Goal: Complete application form

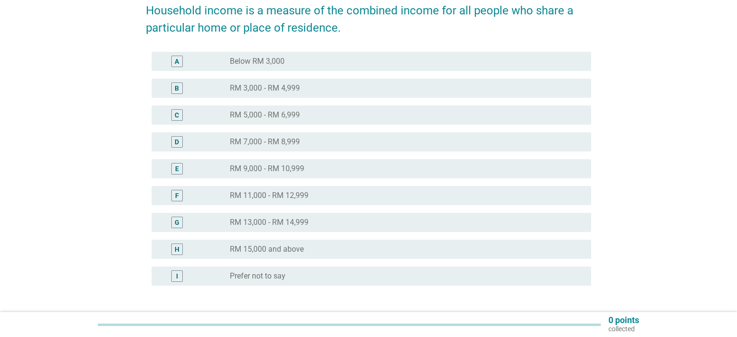
scroll to position [101, 0]
click at [306, 167] on div "radio_button_unchecked RM 9,000 - RM 10,999" at bounding box center [403, 169] width 346 height 10
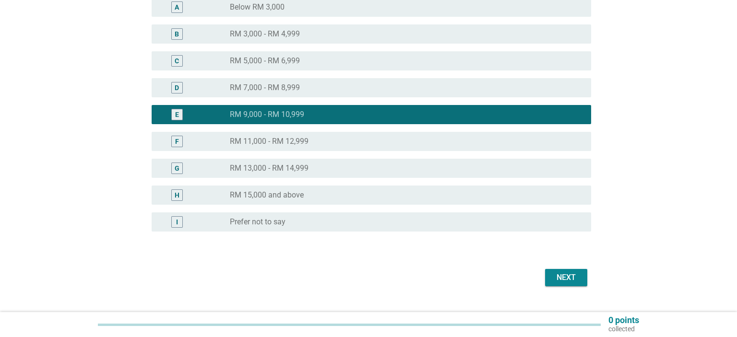
scroll to position [175, 0]
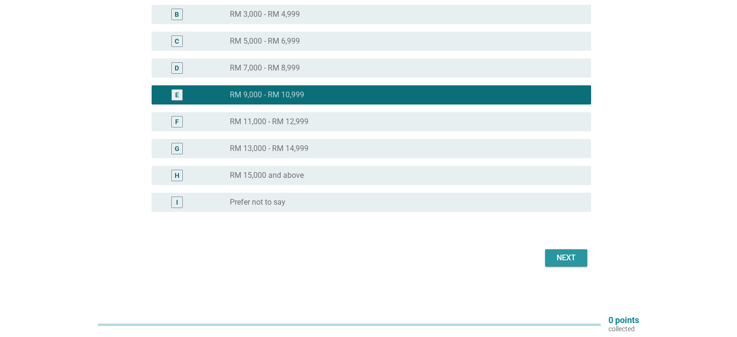
click at [566, 256] on div "Next" at bounding box center [565, 258] width 27 height 12
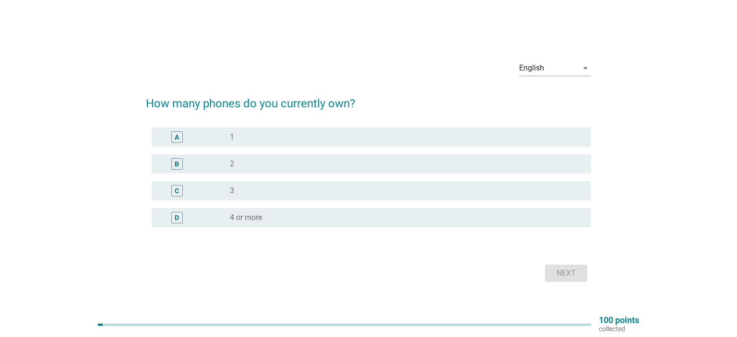
click at [249, 133] on div "radio_button_unchecked 1" at bounding box center [403, 137] width 346 height 10
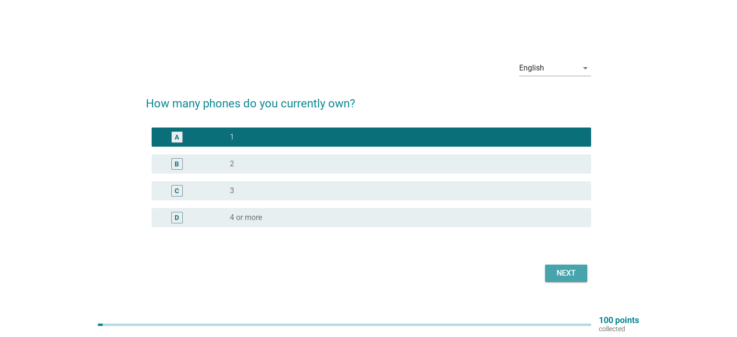
click at [579, 281] on button "Next" at bounding box center [566, 273] width 42 height 17
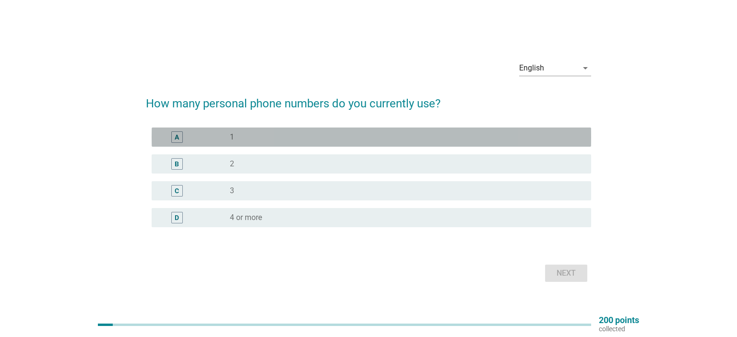
click at [312, 139] on div "radio_button_unchecked 1" at bounding box center [403, 137] width 346 height 10
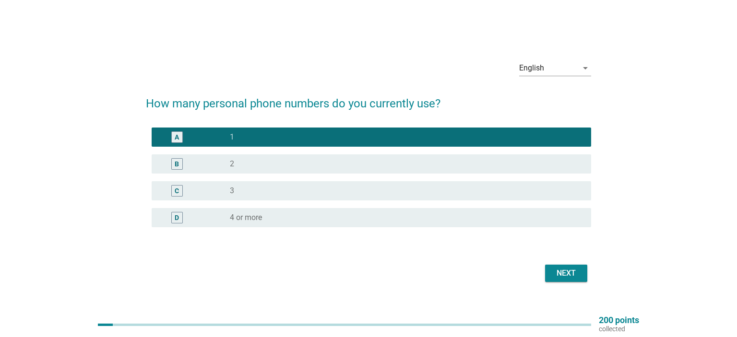
click at [569, 275] on div "Next" at bounding box center [565, 274] width 27 height 12
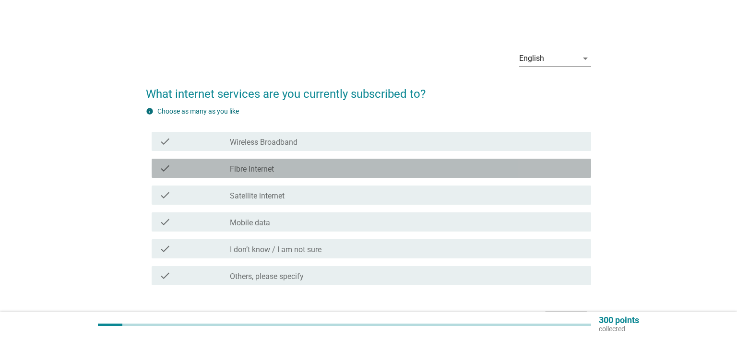
click at [252, 169] on label "Fibre Internet" at bounding box center [252, 169] width 44 height 10
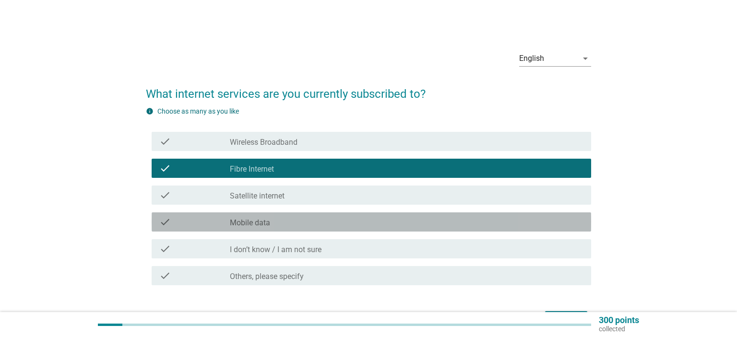
click at [260, 222] on label "Mobile data" at bounding box center [250, 223] width 40 height 10
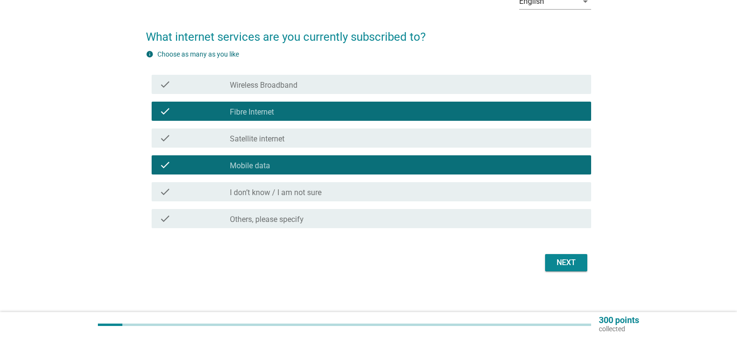
scroll to position [62, 0]
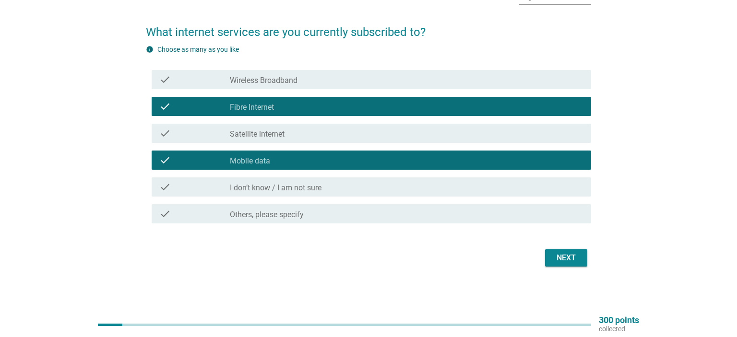
click at [573, 264] on button "Next" at bounding box center [566, 257] width 42 height 17
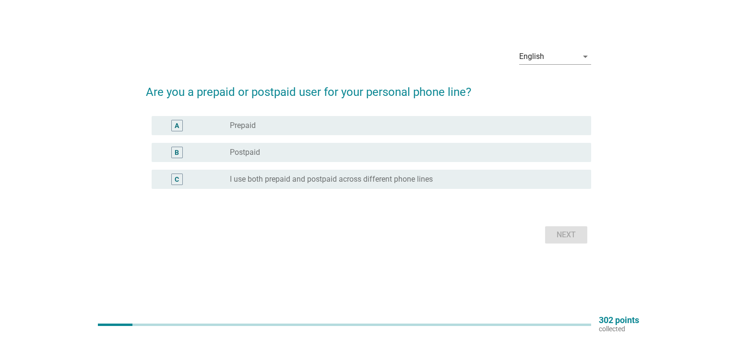
scroll to position [0, 0]
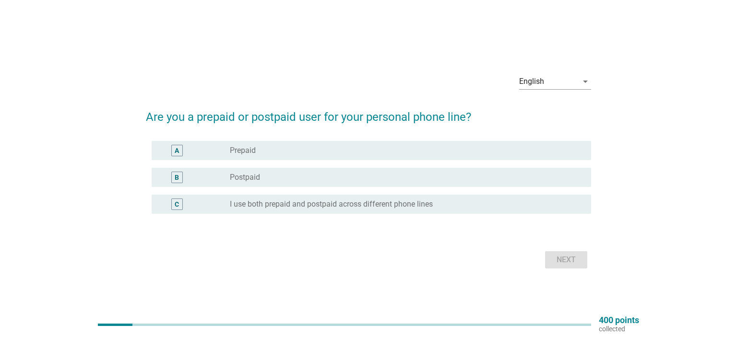
click at [347, 174] on div "radio_button_unchecked Postpaid" at bounding box center [403, 178] width 346 height 10
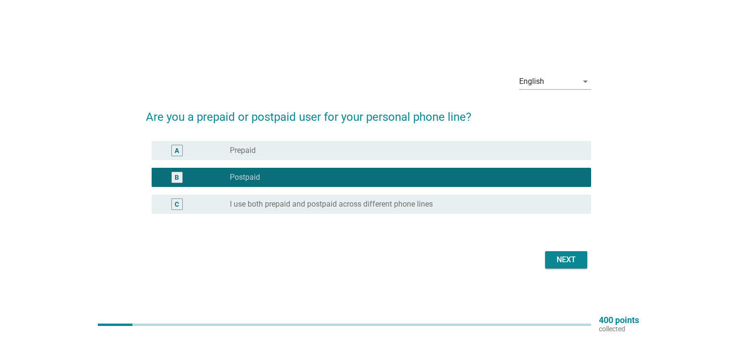
click at [557, 257] on div "Next" at bounding box center [565, 260] width 27 height 12
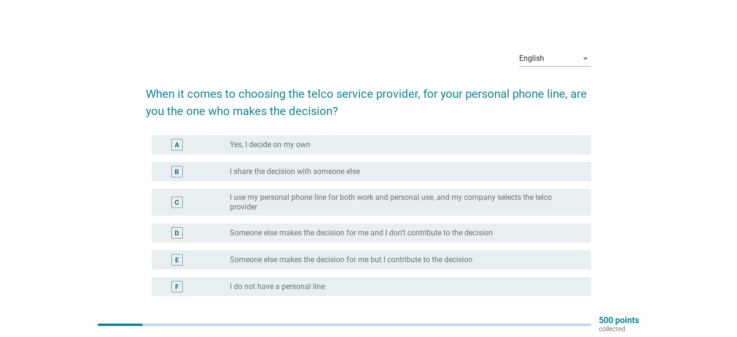
click at [315, 152] on div "A radio_button_unchecked Yes, I decide on my own" at bounding box center [371, 144] width 439 height 19
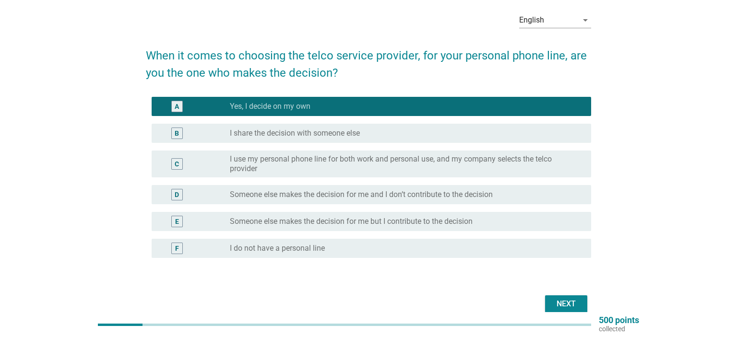
scroll to position [84, 0]
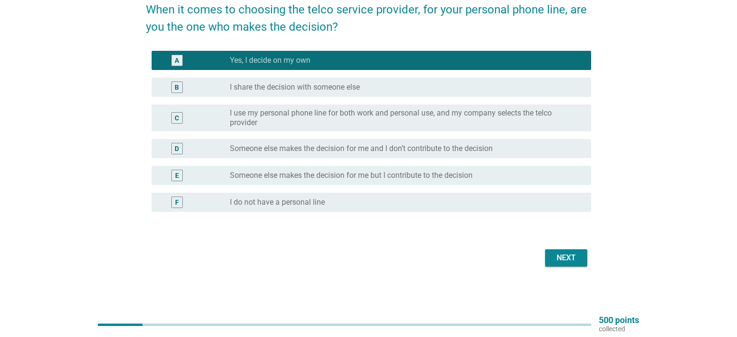
click at [570, 261] on div "Next" at bounding box center [565, 258] width 27 height 12
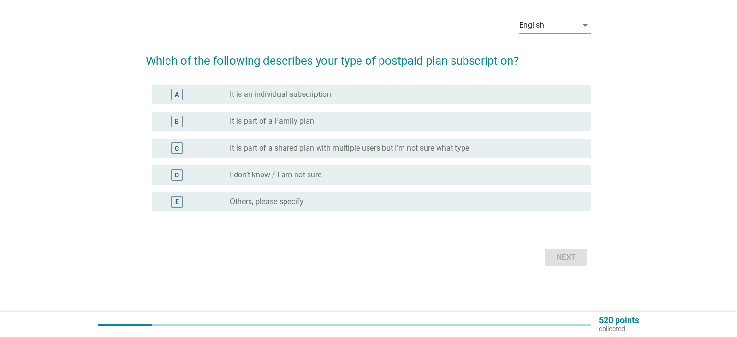
scroll to position [0, 0]
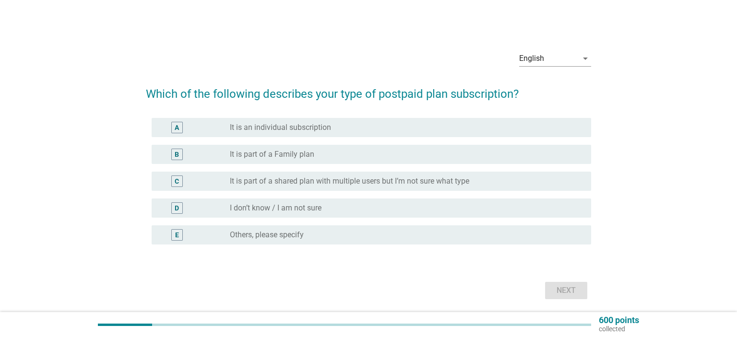
click at [309, 153] on label "It is part of a Family plan" at bounding box center [272, 155] width 84 height 10
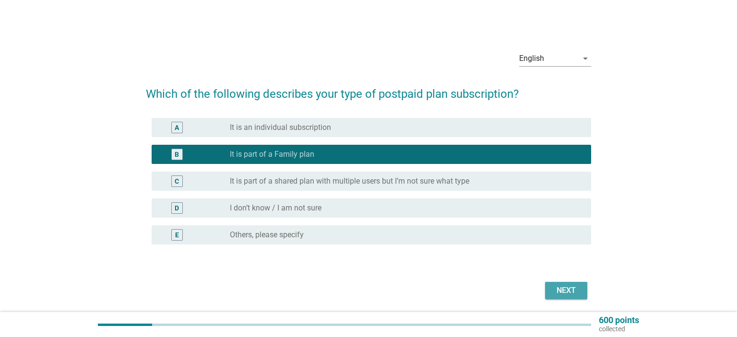
click at [573, 285] on div "Next" at bounding box center [565, 291] width 27 height 12
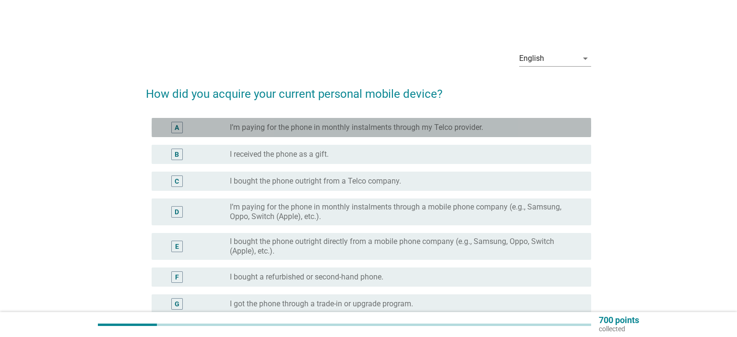
click at [409, 133] on div "radio_button_unchecked I’m paying for the phone in monthly instalments through …" at bounding box center [406, 128] width 353 height 12
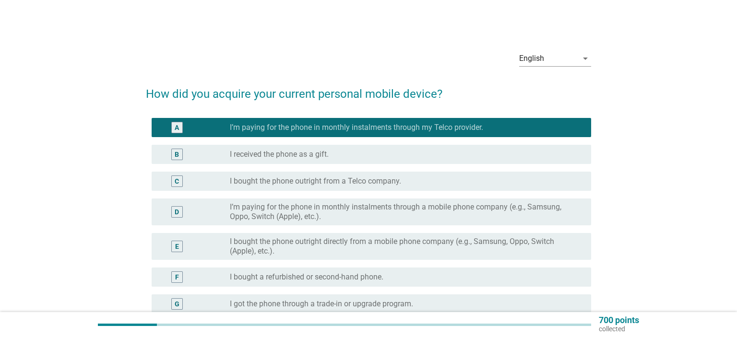
click at [357, 150] on div "radio_button_unchecked I received the phone as a gift." at bounding box center [403, 155] width 346 height 10
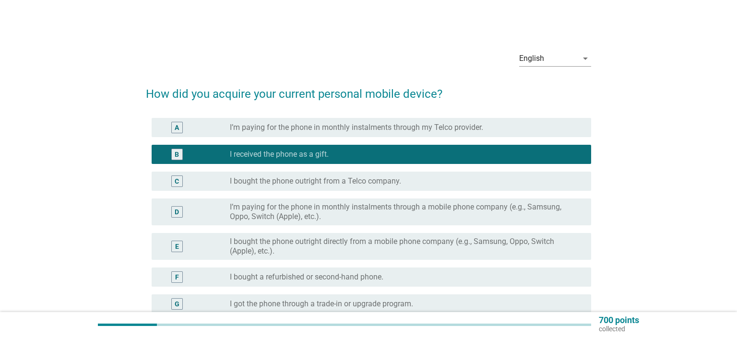
click at [352, 211] on label "I’m paying for the phone in monthly instalments through a mobile phone company …" at bounding box center [403, 211] width 346 height 19
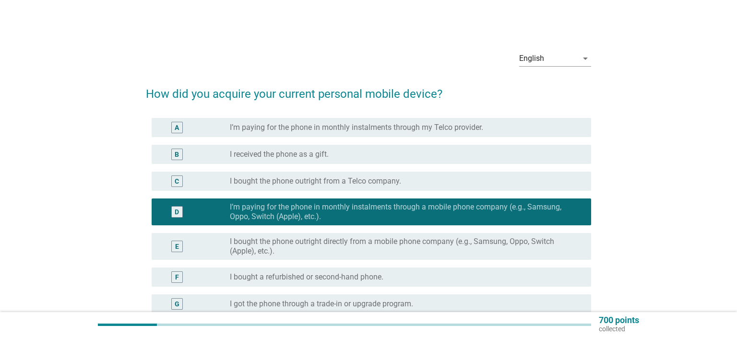
scroll to position [129, 0]
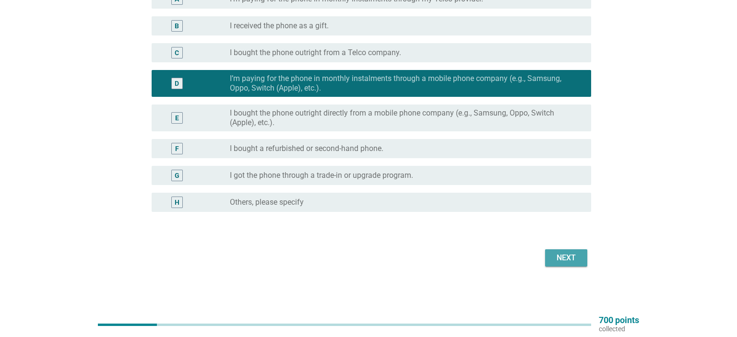
click at [559, 258] on div "Next" at bounding box center [565, 258] width 27 height 12
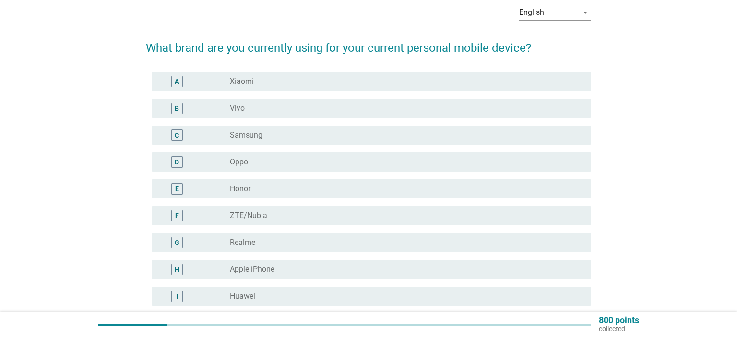
scroll to position [101, 0]
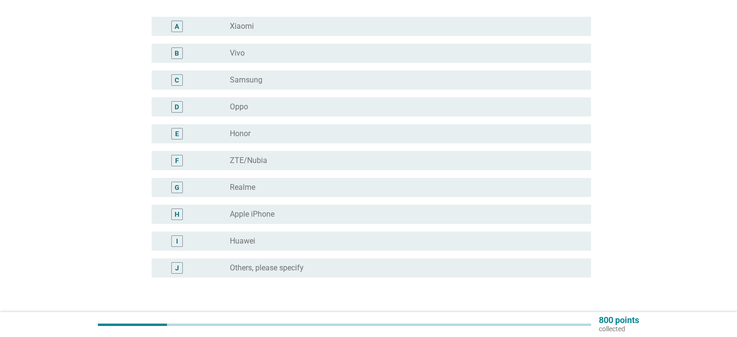
click at [298, 218] on div "radio_button_unchecked Apple iPhone" at bounding box center [403, 215] width 346 height 10
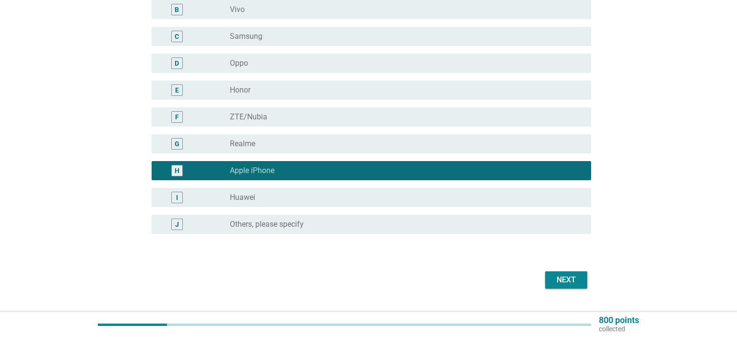
scroll to position [167, 0]
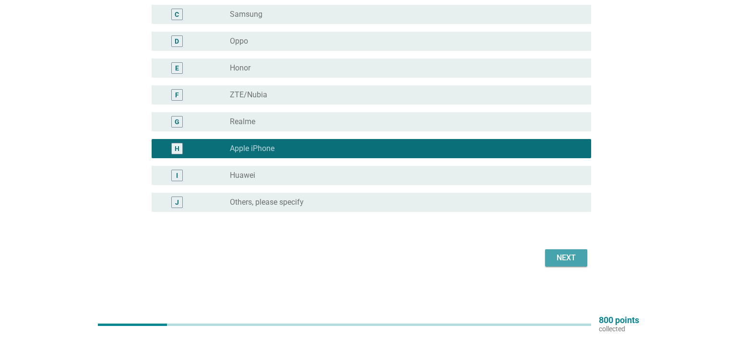
click at [568, 254] on div "Next" at bounding box center [565, 258] width 27 height 12
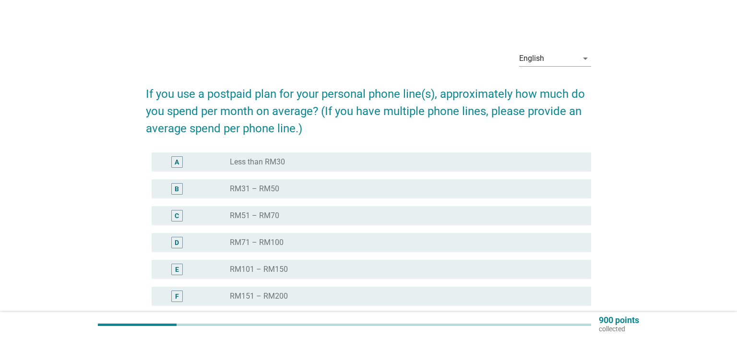
click at [294, 214] on div "radio_button_unchecked RM51 – RM70" at bounding box center [403, 216] width 346 height 10
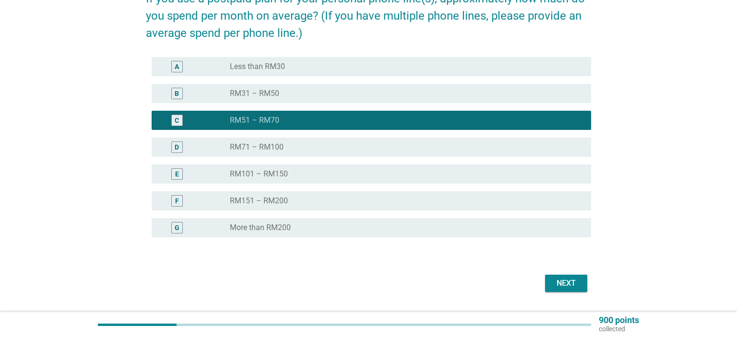
scroll to position [121, 0]
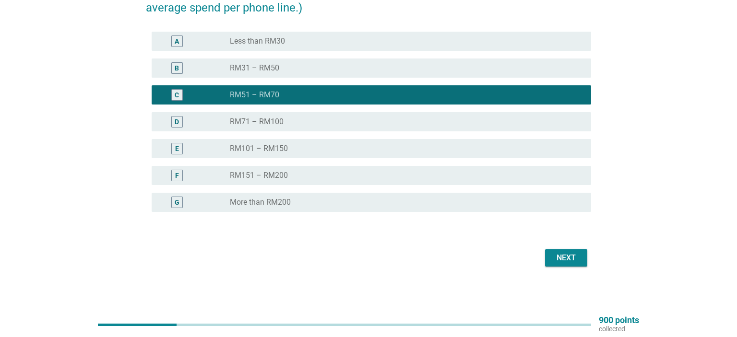
click at [573, 259] on div "Next" at bounding box center [565, 258] width 27 height 12
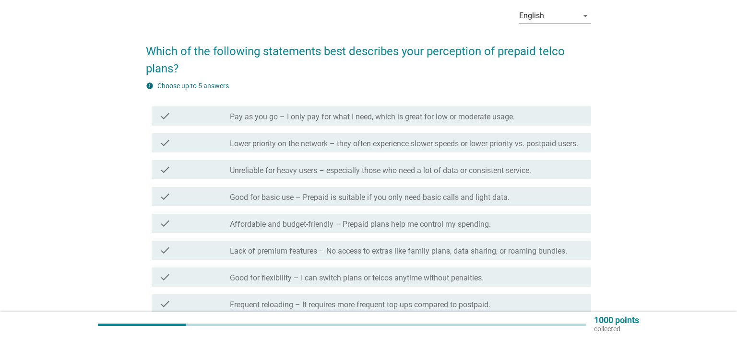
scroll to position [0, 0]
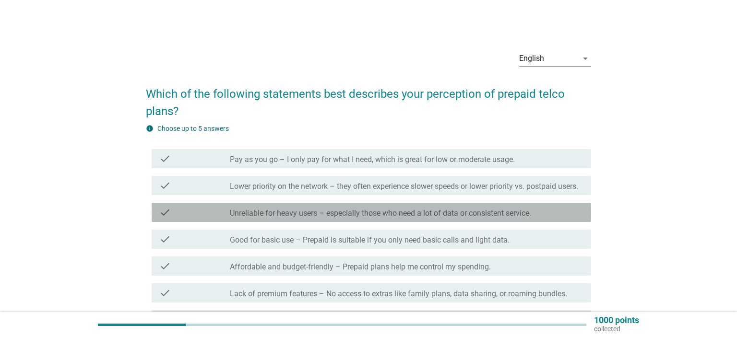
click at [354, 218] on label "Unreliable for heavy users – especially those who need a lot of data or consist…" at bounding box center [380, 214] width 301 height 10
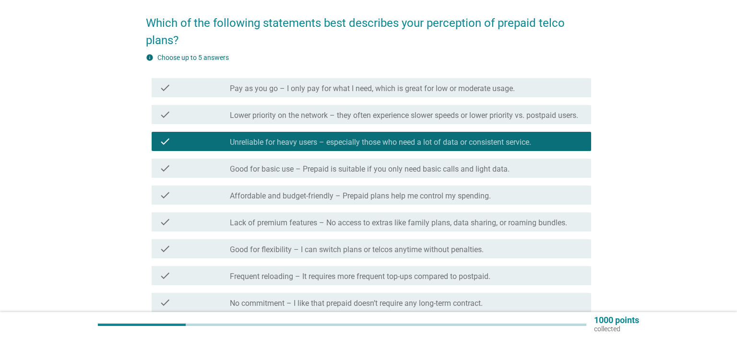
scroll to position [101, 0]
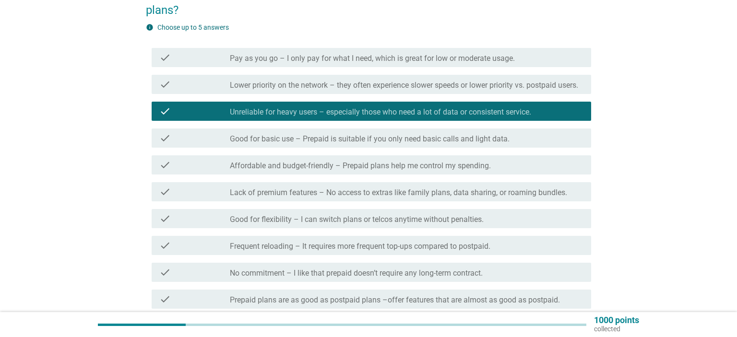
click at [316, 251] on label "Frequent reloading – It requires more frequent top-ups compared to postpaid." at bounding box center [360, 247] width 260 height 10
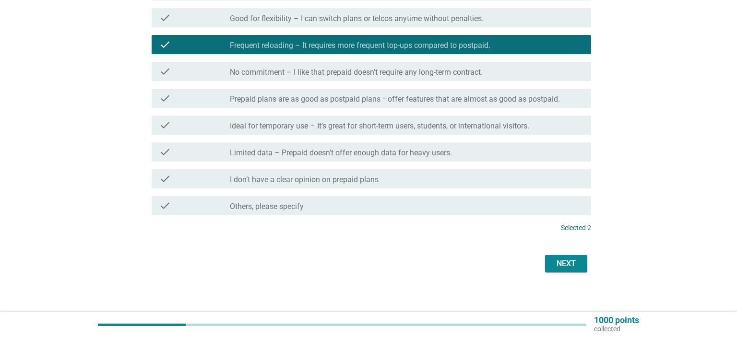
scroll to position [304, 0]
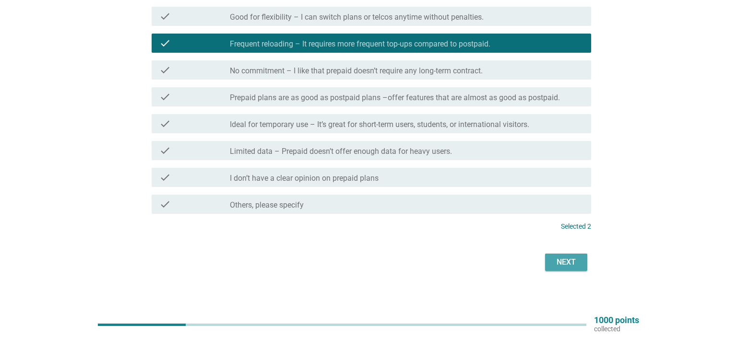
click at [571, 268] on div "Next" at bounding box center [565, 263] width 27 height 12
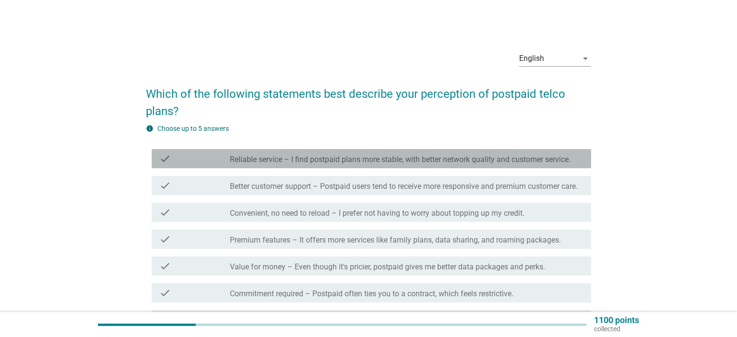
click at [312, 154] on div "check_box_outline_blank Reliable service – I find postpaid plans more stable, w…" at bounding box center [406, 159] width 353 height 12
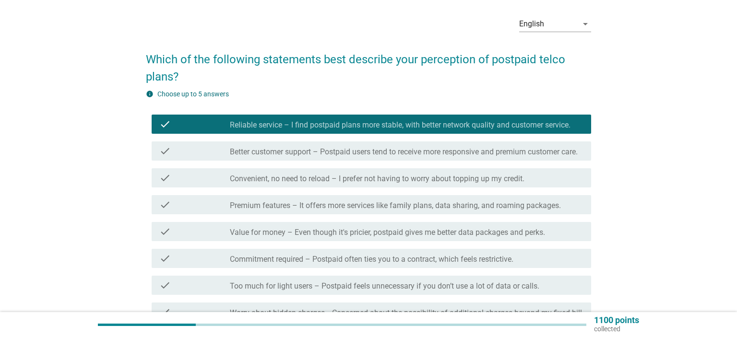
scroll to position [50, 0]
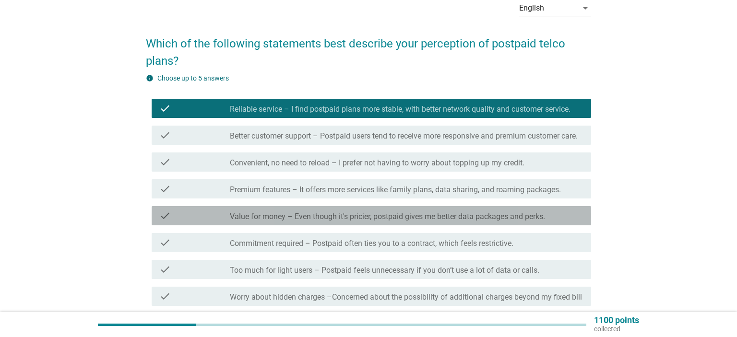
click at [343, 222] on label "Value for money – Even though it's pricier, postpaid gives me better data packa…" at bounding box center [387, 217] width 315 height 10
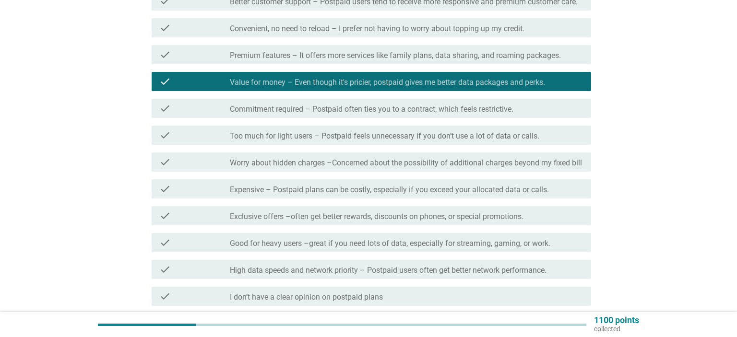
scroll to position [202, 0]
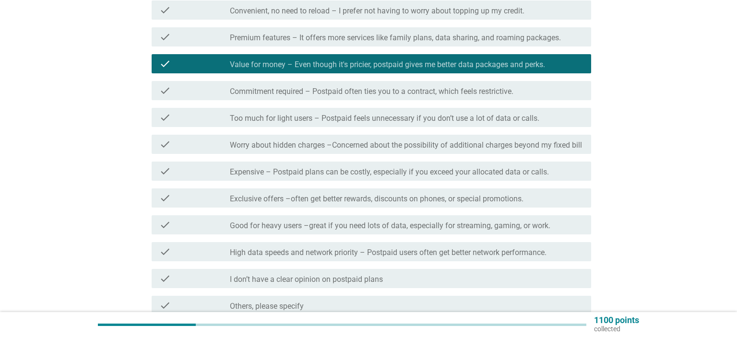
click at [373, 204] on label "Exclusive offers –often get better rewards, discounts on phones, or special pro…" at bounding box center [377, 199] width 294 height 10
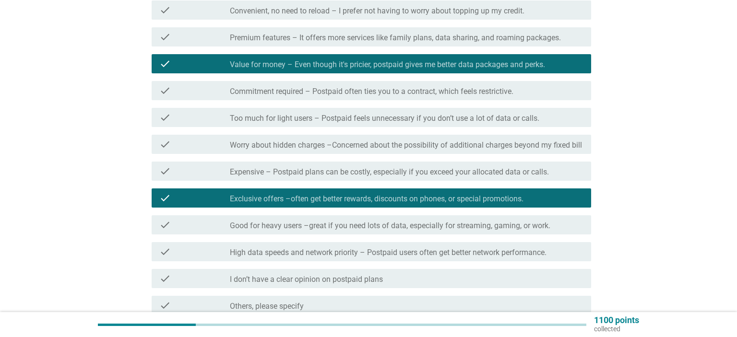
scroll to position [328, 0]
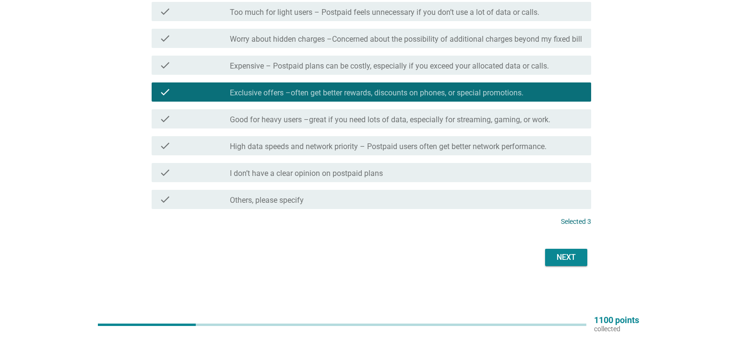
click at [564, 261] on div "Next" at bounding box center [565, 258] width 27 height 12
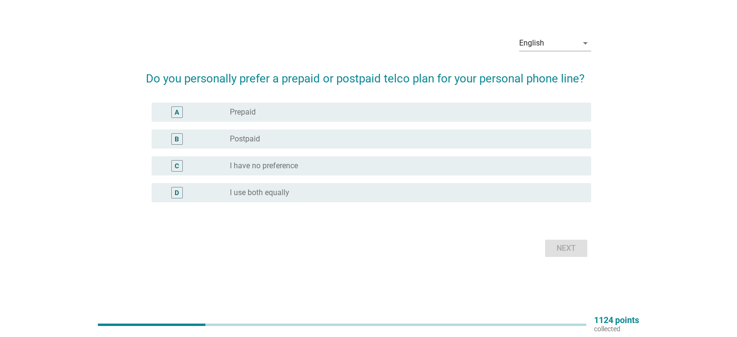
scroll to position [0, 0]
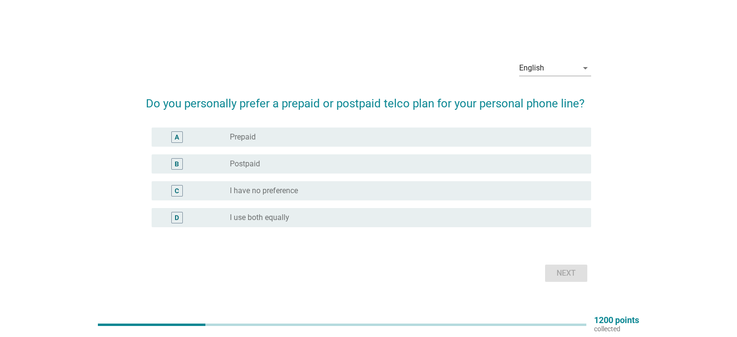
click at [281, 165] on div "radio_button_unchecked Postpaid" at bounding box center [403, 164] width 346 height 10
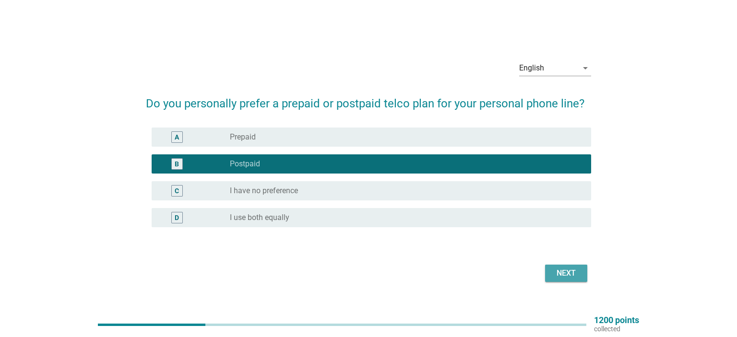
click at [566, 269] on div "Next" at bounding box center [565, 274] width 27 height 12
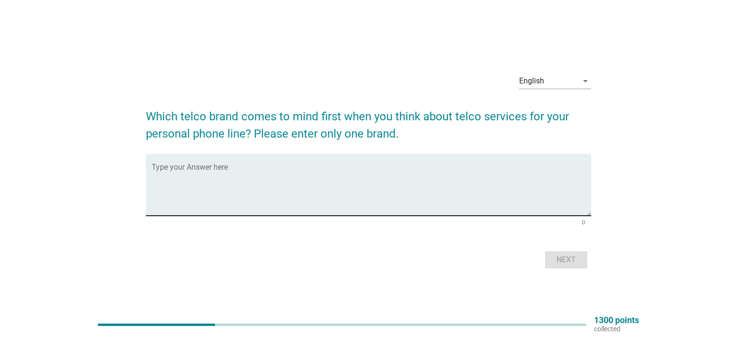
click at [224, 168] on textarea "Type your Answer here" at bounding box center [371, 190] width 439 height 50
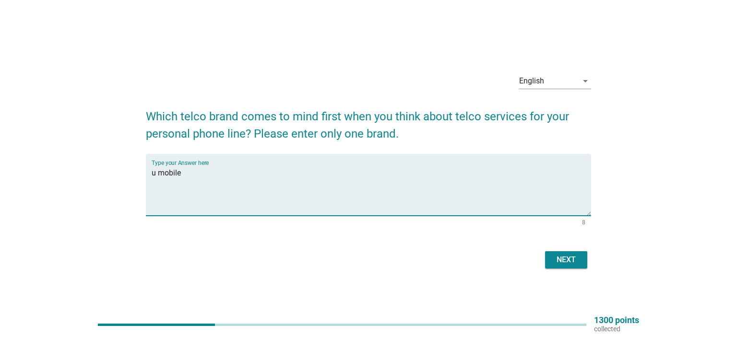
type textarea "u mobile"
click at [567, 257] on div "Next" at bounding box center [565, 260] width 27 height 12
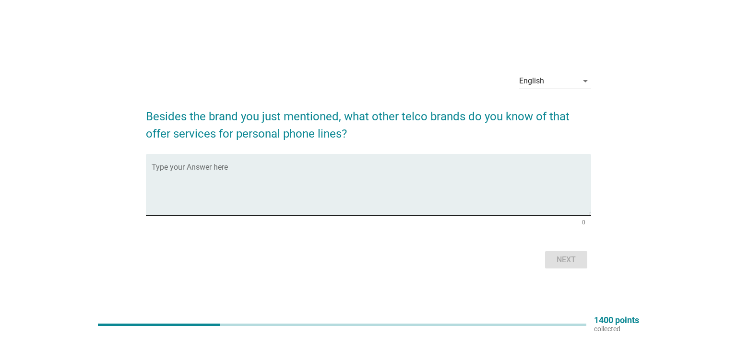
click at [351, 190] on textarea "Type your Answer here" at bounding box center [371, 190] width 439 height 50
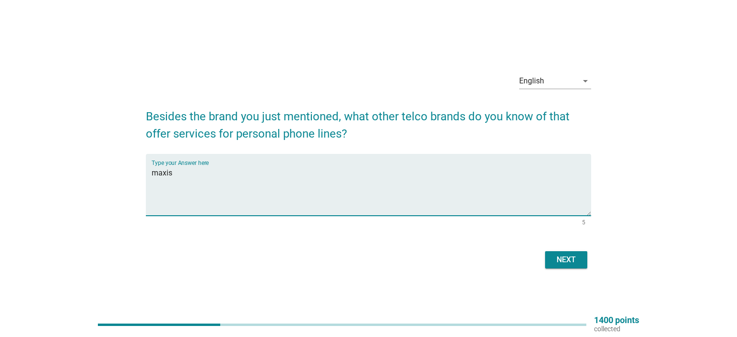
type textarea "maxis"
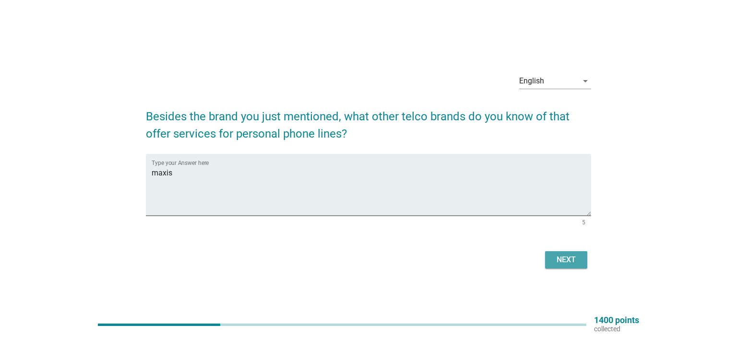
click at [576, 262] on div "Next" at bounding box center [565, 260] width 27 height 12
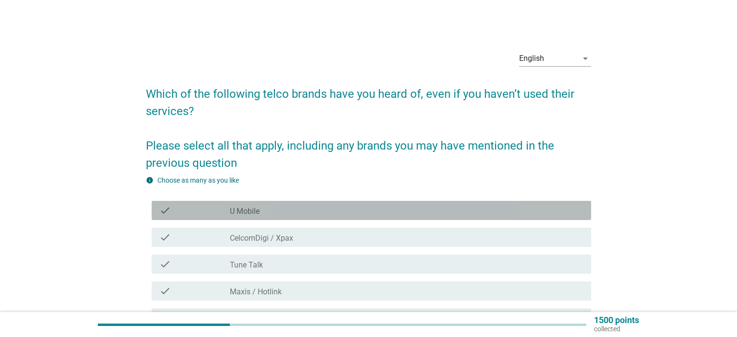
click at [297, 207] on div "check_box_outline_blank U Mobile" at bounding box center [406, 211] width 353 height 12
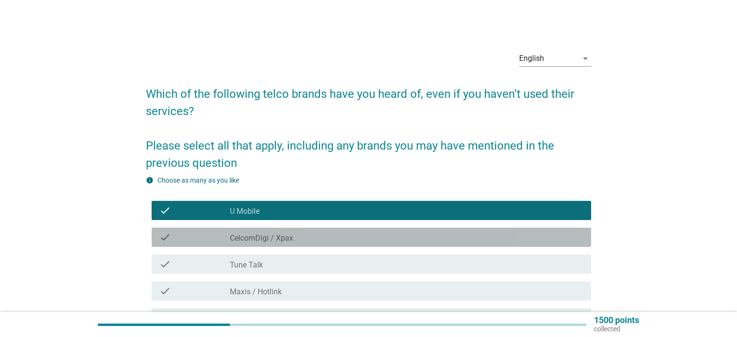
click at [300, 240] on div "check_box_outline_blank CelcomDigi / Xpax" at bounding box center [406, 238] width 353 height 12
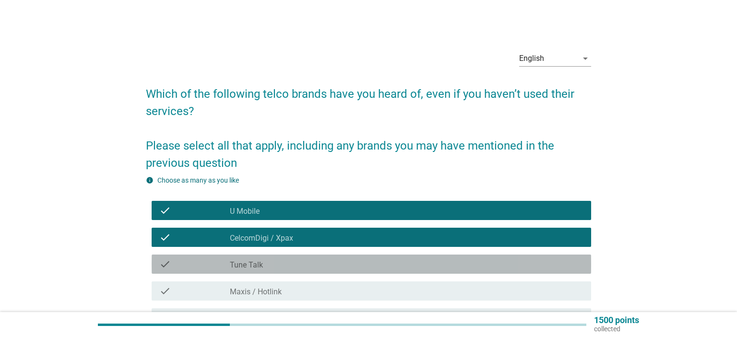
click at [293, 262] on div "check_box_outline_blank Tune Talk" at bounding box center [406, 264] width 353 height 12
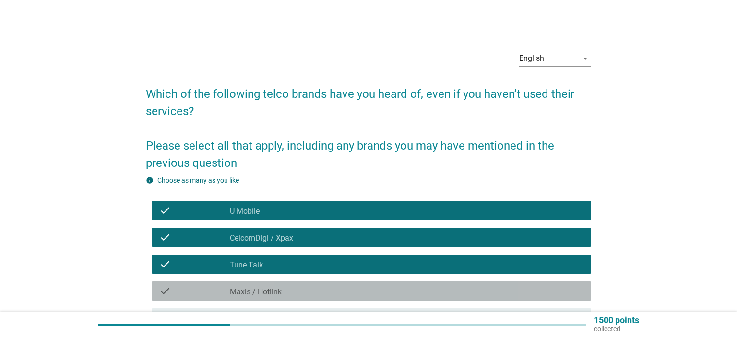
click at [298, 293] on div "check_box_outline_blank Maxis / Hotlink" at bounding box center [406, 291] width 353 height 12
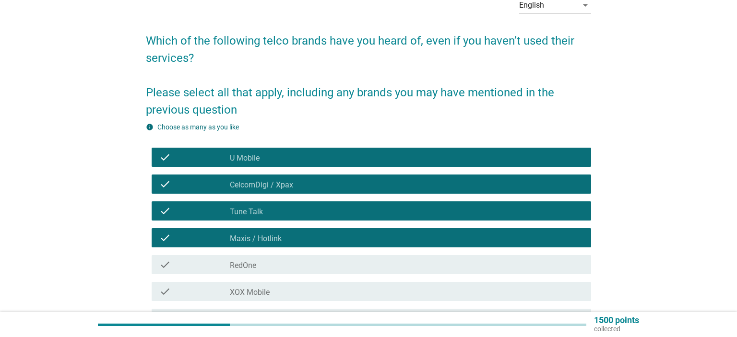
scroll to position [101, 0]
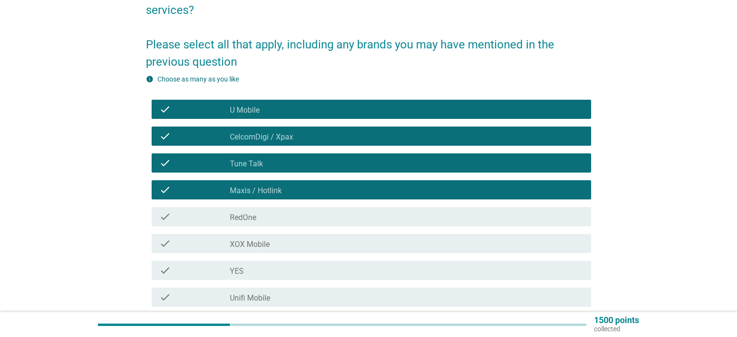
click at [289, 220] on div "check_box_outline_blank RedOne" at bounding box center [406, 217] width 353 height 12
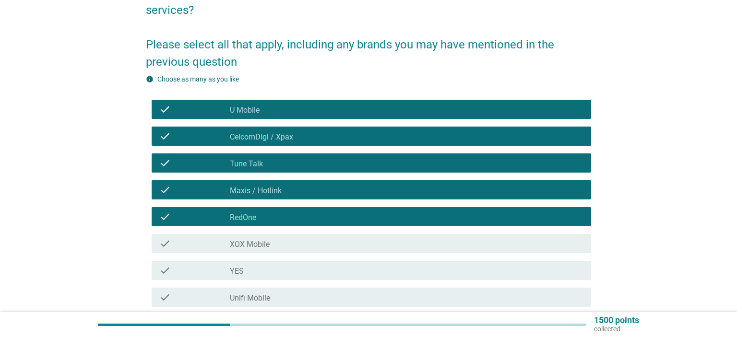
click at [285, 239] on div "check_box_outline_blank XOX Mobile" at bounding box center [406, 244] width 353 height 12
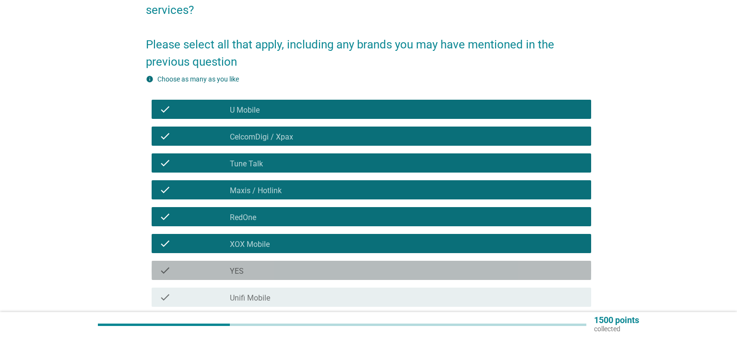
click at [287, 265] on div "check_box_outline_blank YES" at bounding box center [406, 271] width 353 height 12
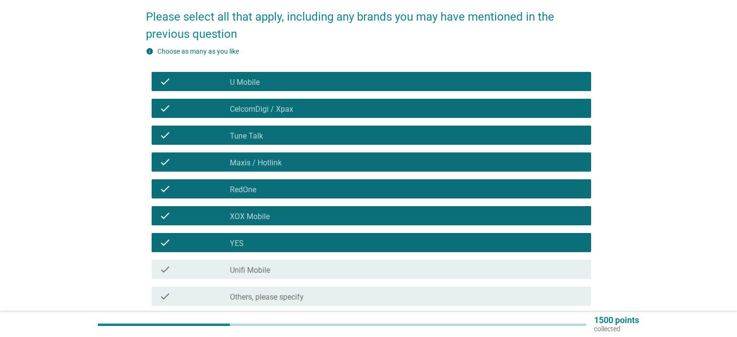
scroll to position [152, 0]
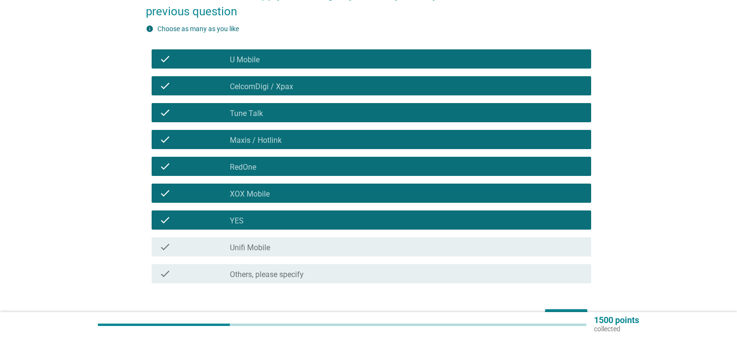
click at [303, 246] on div "check_box_outline_blank Unifi Mobile" at bounding box center [406, 247] width 353 height 12
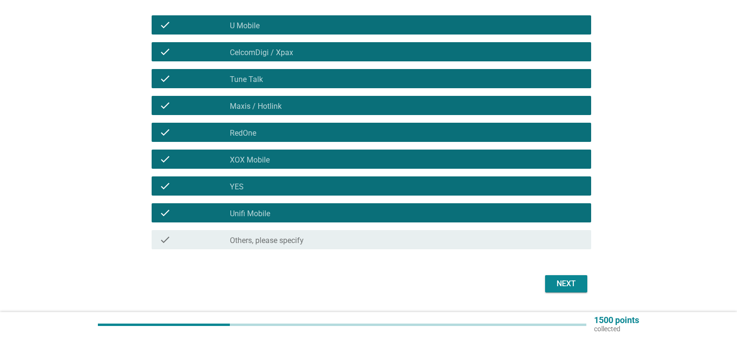
scroll to position [211, 0]
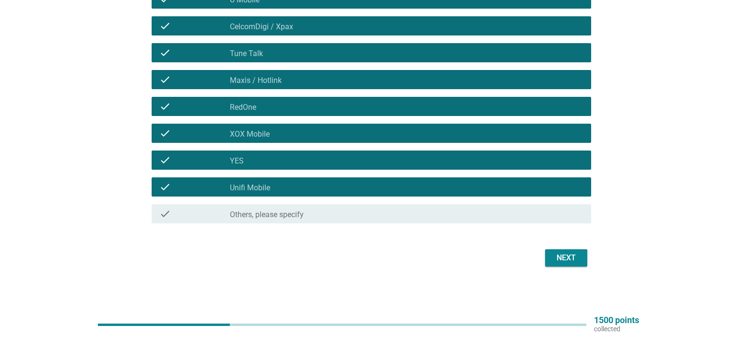
click at [571, 256] on div "Next" at bounding box center [565, 258] width 27 height 12
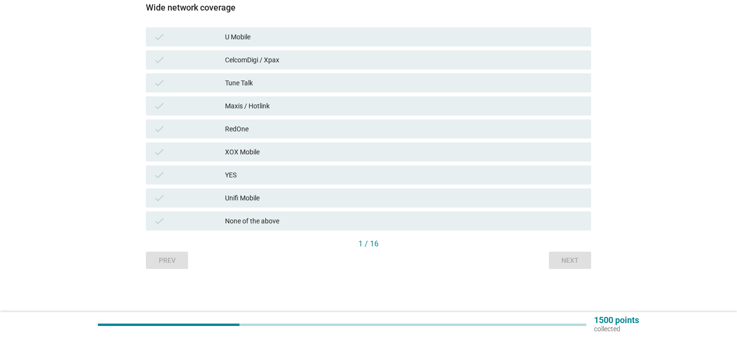
scroll to position [0, 0]
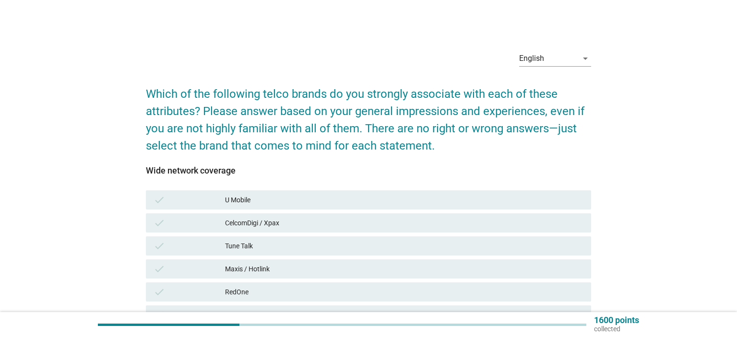
click at [339, 200] on div "U Mobile" at bounding box center [404, 200] width 358 height 12
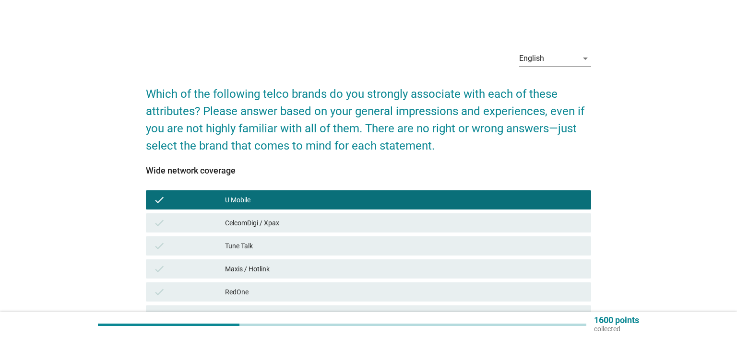
click at [301, 273] on div "Maxis / Hotlink" at bounding box center [404, 269] width 358 height 12
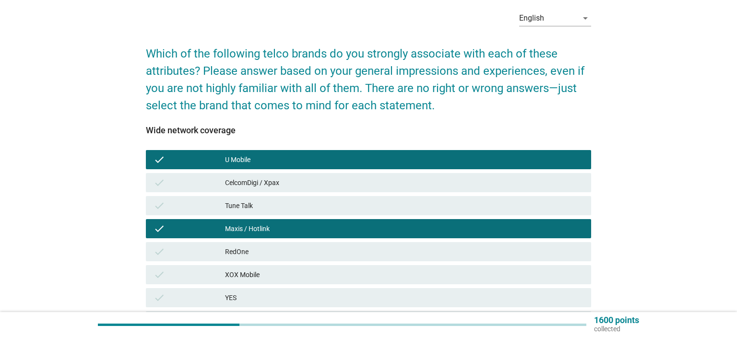
scroll to position [163, 0]
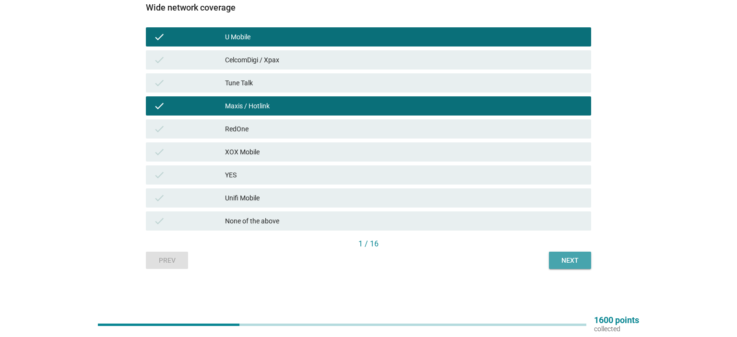
click at [571, 260] on div "Next" at bounding box center [569, 261] width 27 height 10
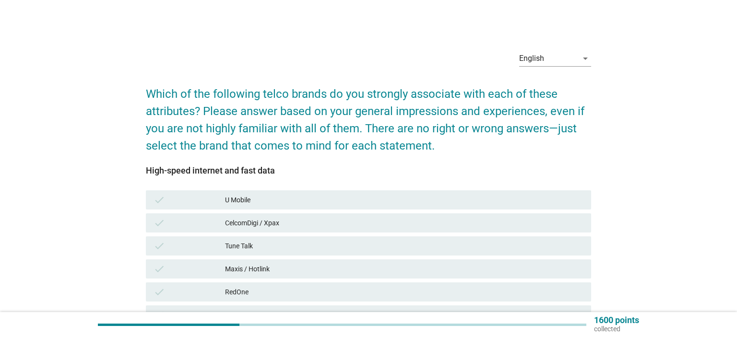
click at [269, 192] on div "check U Mobile" at bounding box center [368, 199] width 445 height 19
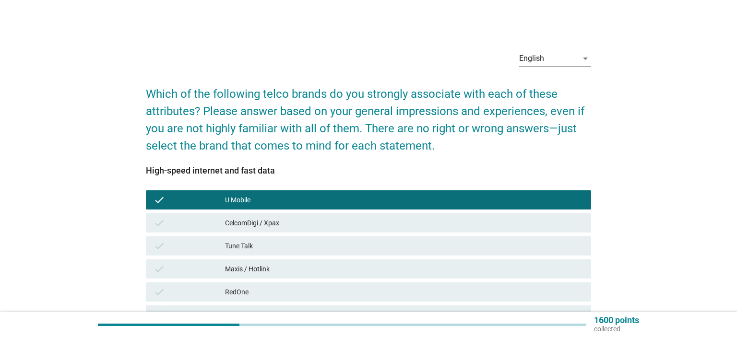
scroll to position [163, 0]
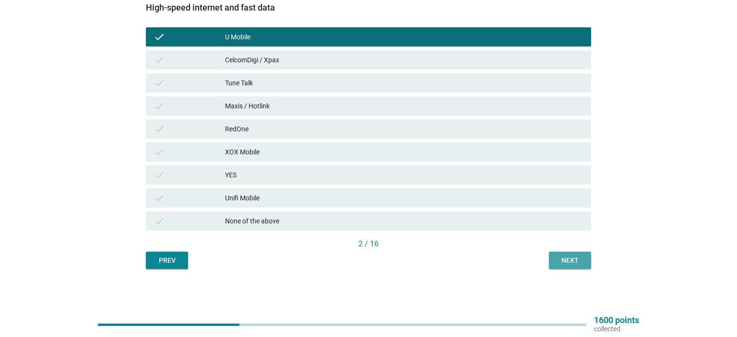
click at [565, 259] on div "Next" at bounding box center [569, 261] width 27 height 10
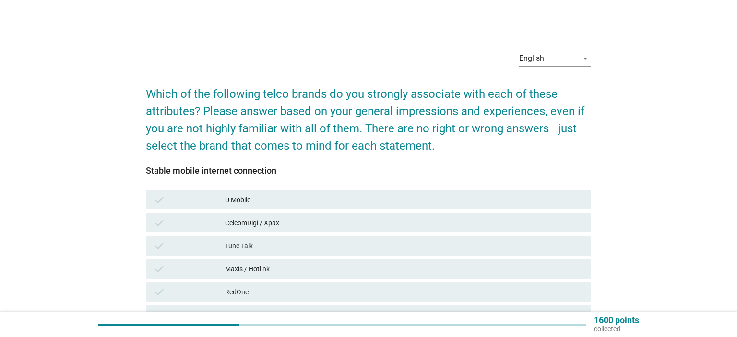
click at [229, 200] on div "U Mobile" at bounding box center [404, 200] width 358 height 12
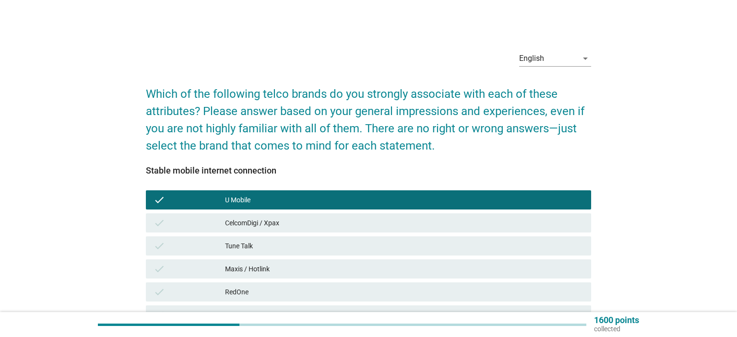
scroll to position [163, 0]
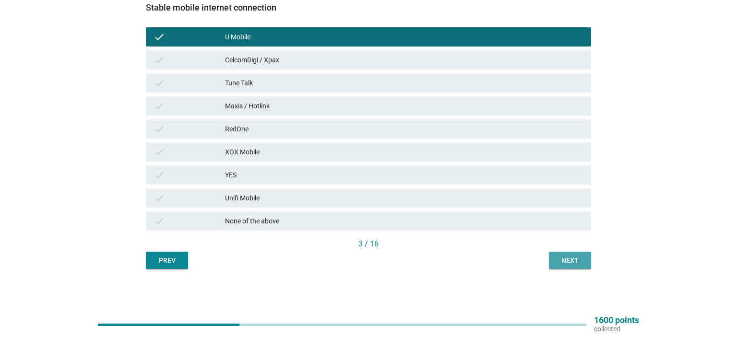
click at [574, 264] on div "Next" at bounding box center [569, 261] width 27 height 10
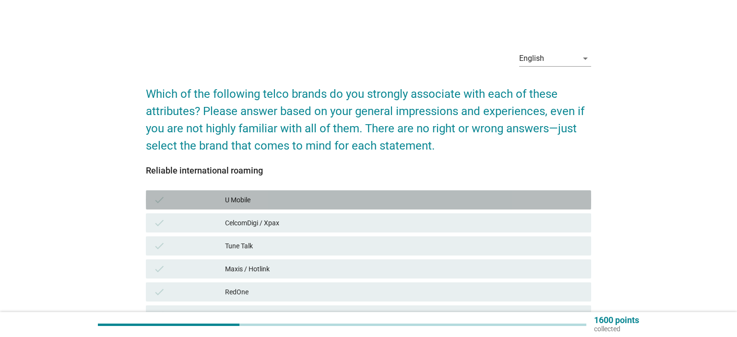
click at [274, 197] on div "U Mobile" at bounding box center [404, 200] width 358 height 12
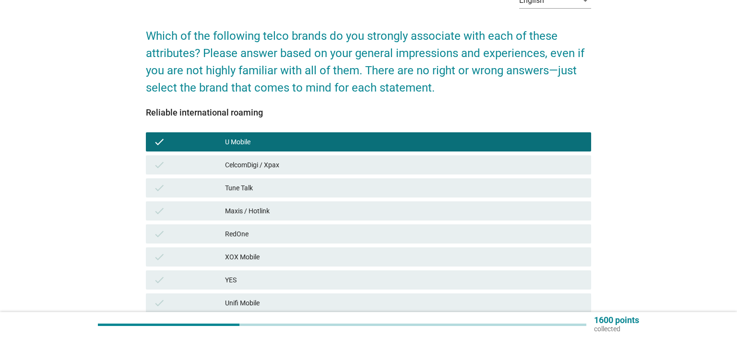
scroll to position [101, 0]
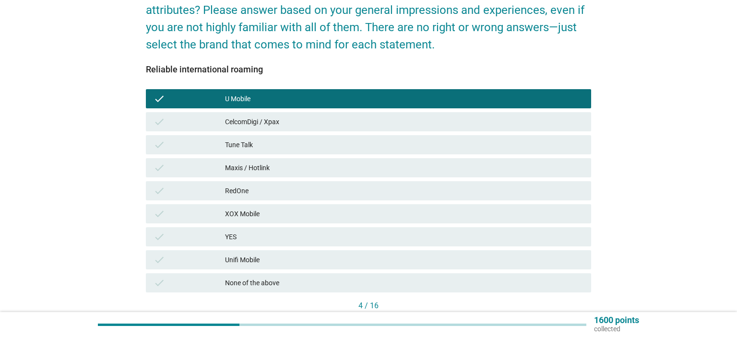
click at [256, 173] on div "Maxis / Hotlink" at bounding box center [404, 168] width 358 height 12
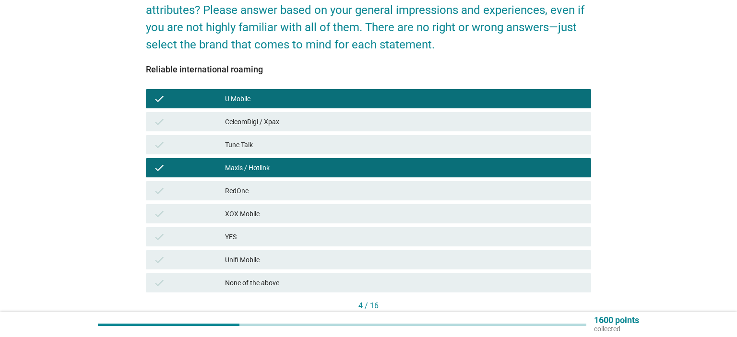
click at [289, 122] on div "CelcomDigi / Xpax" at bounding box center [404, 122] width 358 height 12
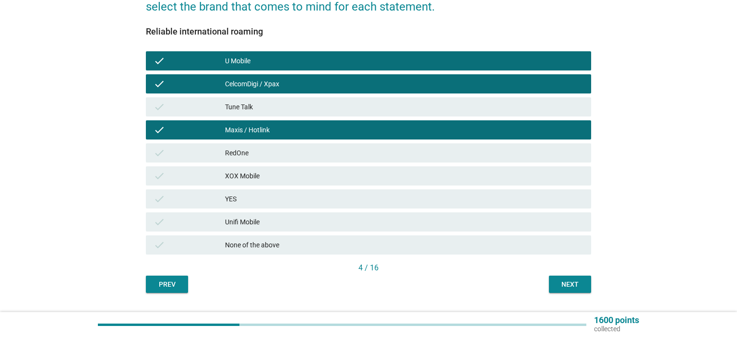
scroll to position [163, 0]
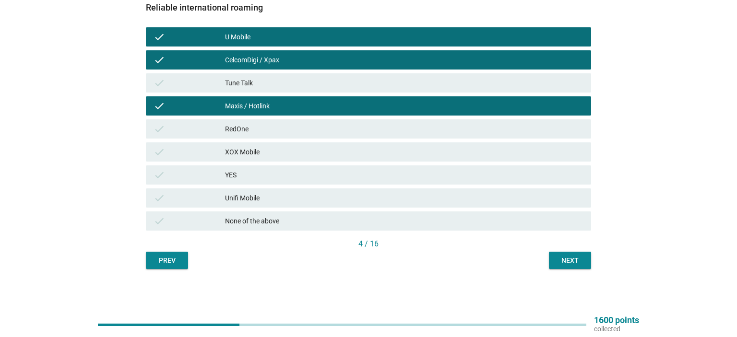
click at [572, 260] on div "Next" at bounding box center [569, 261] width 27 height 10
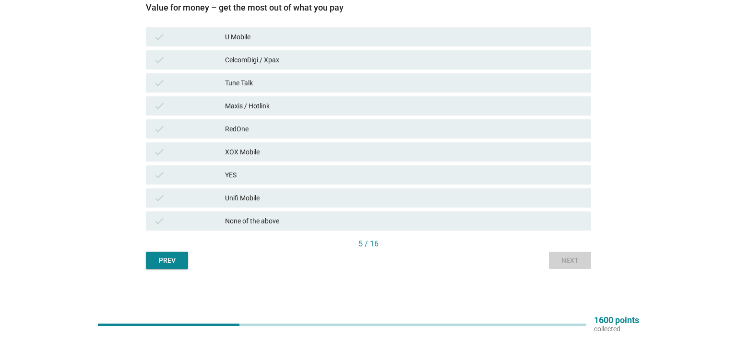
scroll to position [0, 0]
